Goal: Transaction & Acquisition: Purchase product/service

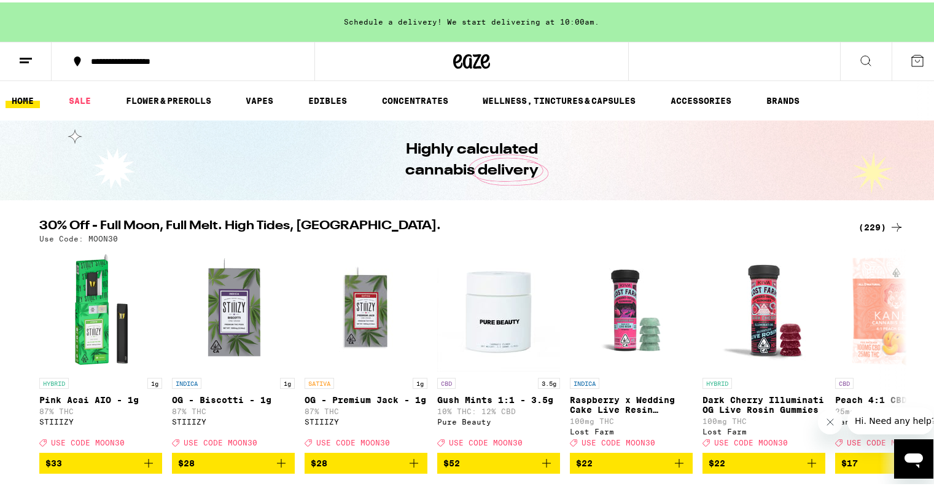
click at [871, 229] on div "(229)" at bounding box center [881, 224] width 45 height 15
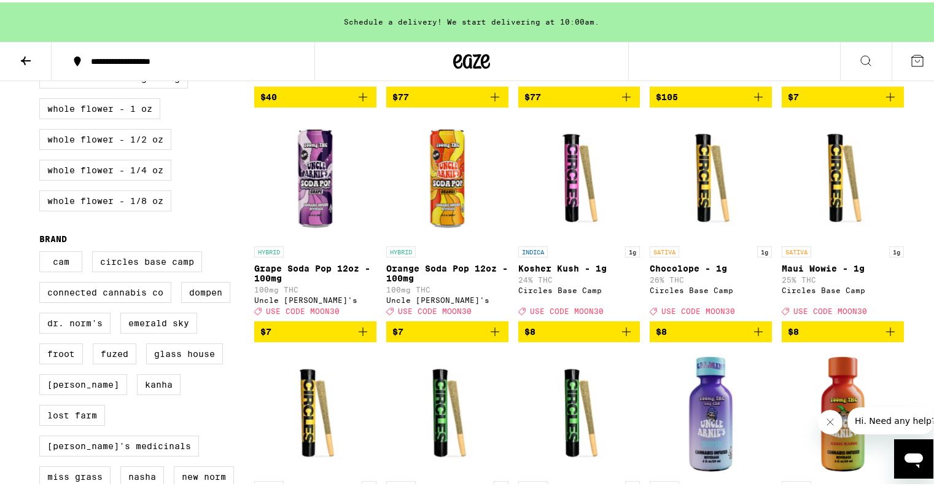
scroll to position [819, 0]
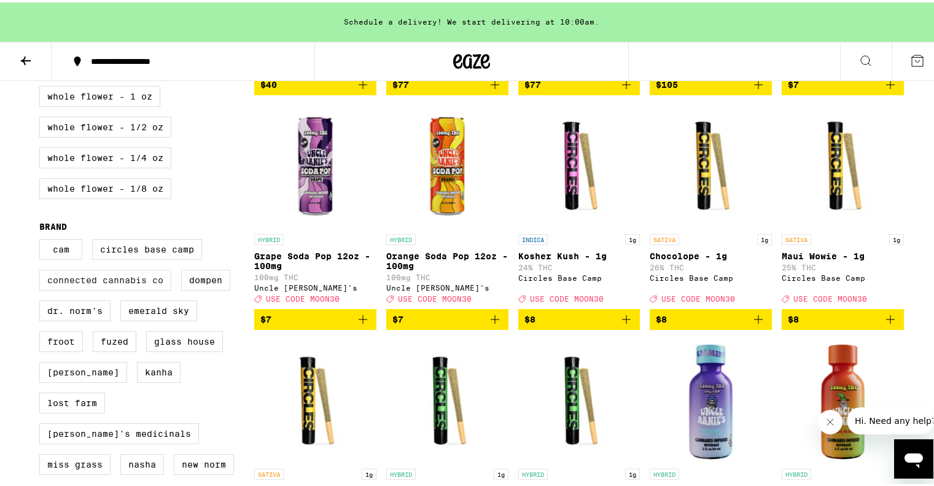
click at [143, 288] on label "Connected Cannabis Co" at bounding box center [105, 277] width 132 height 21
click at [42, 239] on input "Connected Cannabis Co" at bounding box center [42, 238] width 1 height 1
checkbox input "true"
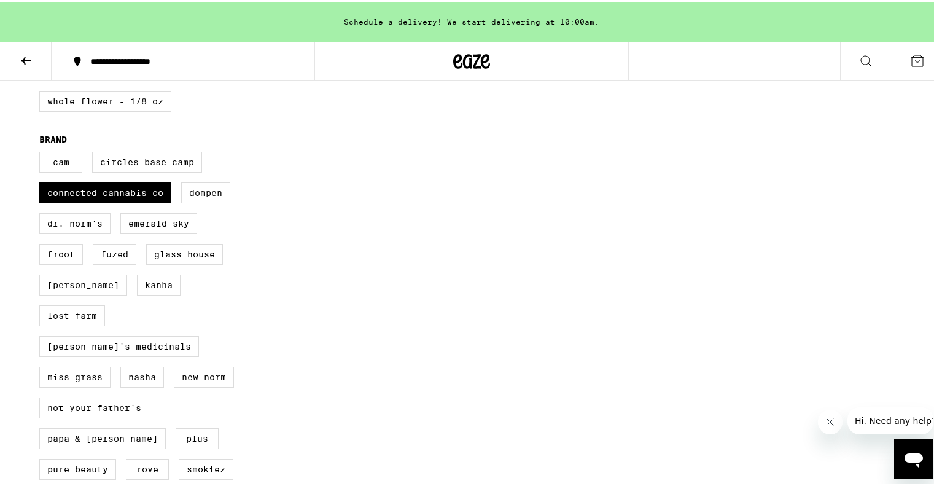
scroll to position [922, 0]
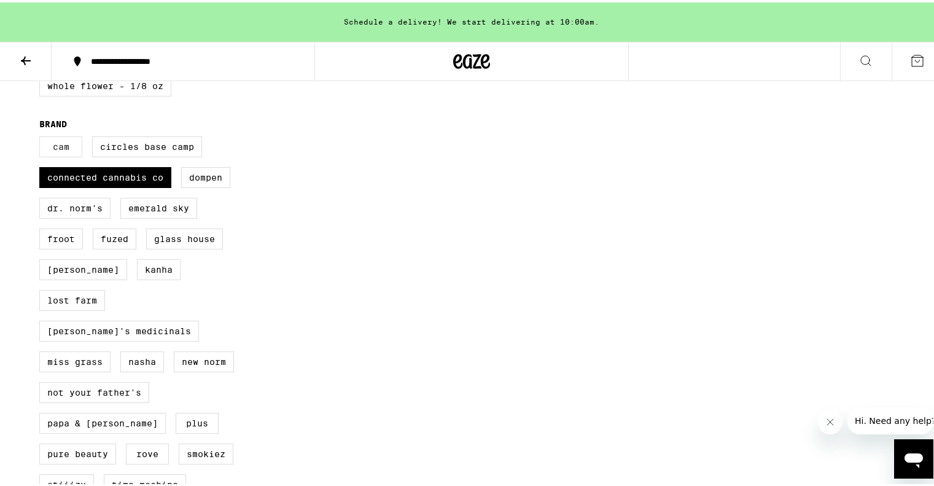
click at [71, 155] on label "CAM" at bounding box center [60, 144] width 43 height 21
click at [42, 136] on input "CAM" at bounding box center [42, 136] width 1 height 1
checkbox input "true"
